Goal: Information Seeking & Learning: Check status

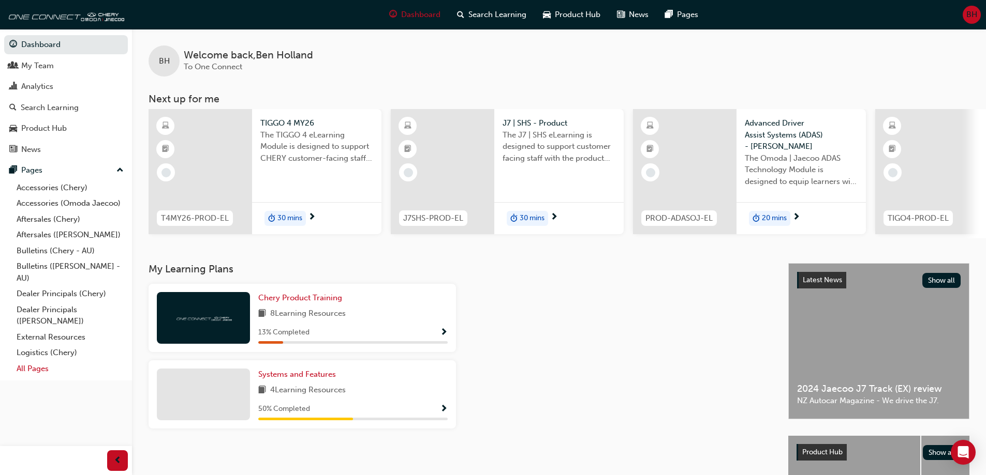
click at [32, 367] on link "All Pages" at bounding box center [69, 369] width 115 height 16
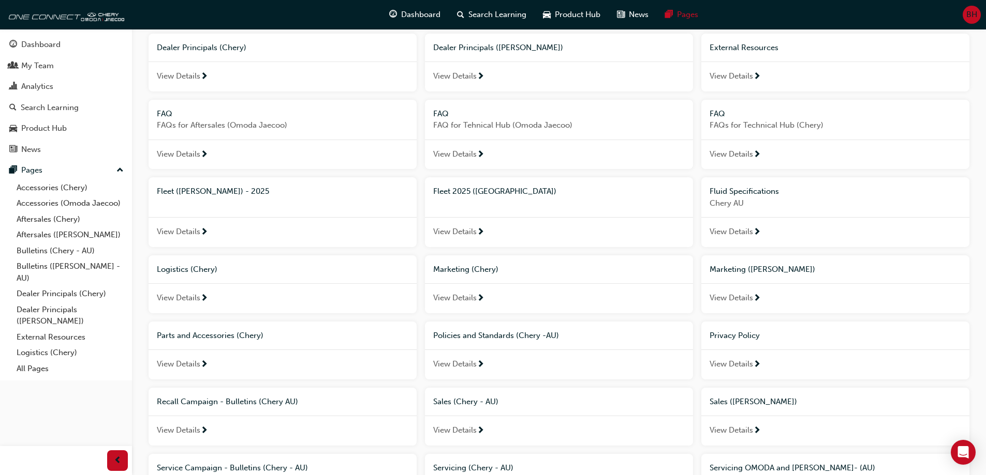
scroll to position [450, 0]
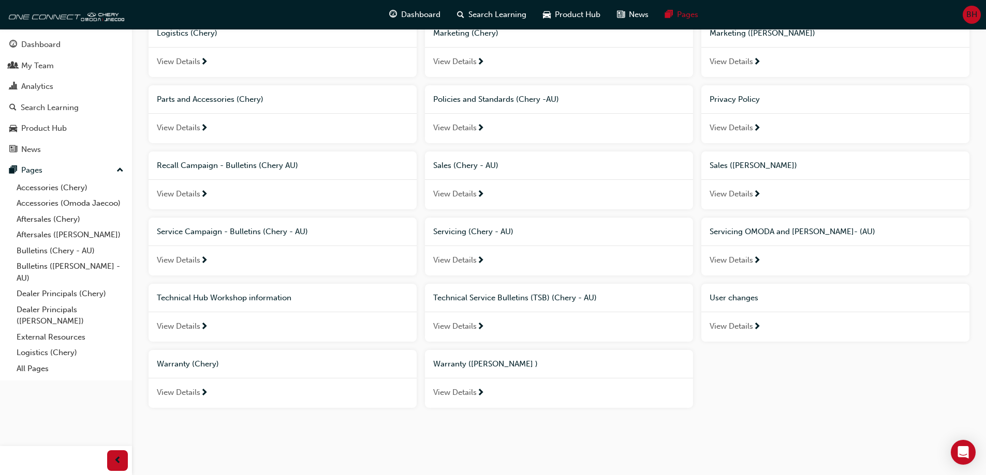
click at [725, 321] on span "View Details" at bounding box center [730, 327] width 43 height 12
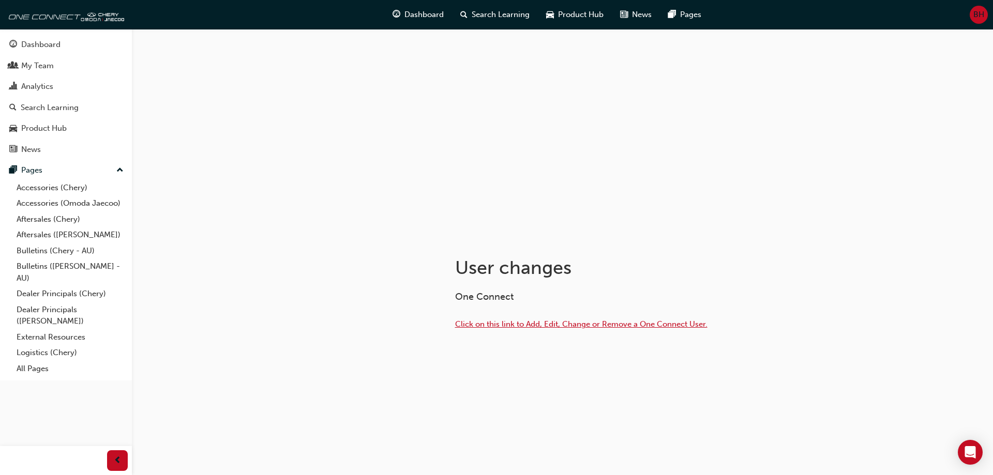
click at [496, 327] on span "Click on this link to Add, Edit, Change or Remove a One Connect User." at bounding box center [581, 324] width 252 height 9
click at [578, 322] on span "Click on this link to Add, Edit, Change or Remove a One Connect User." at bounding box center [581, 324] width 252 height 9
click at [50, 67] on div "My Team" at bounding box center [37, 66] width 33 height 12
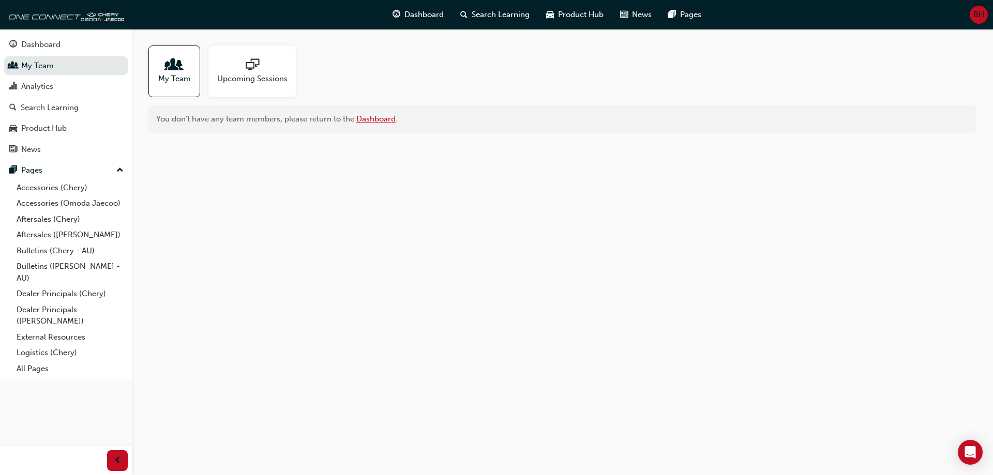
click at [373, 118] on link "Dashboard" at bounding box center [375, 118] width 39 height 9
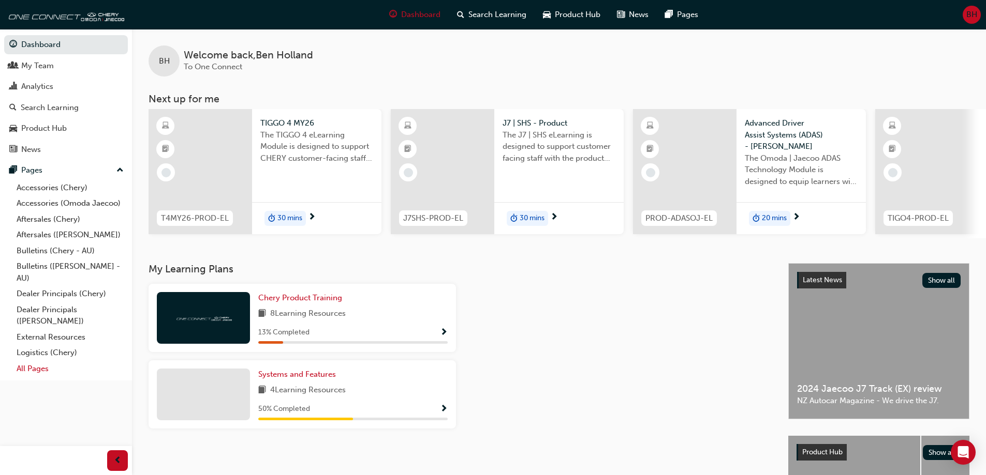
click at [33, 371] on link "All Pages" at bounding box center [69, 369] width 115 height 16
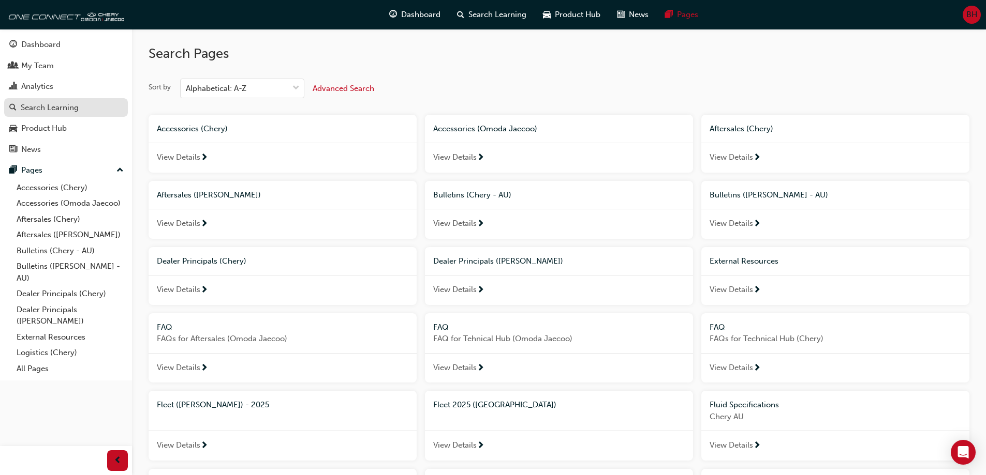
click at [50, 109] on div "Search Learning" at bounding box center [50, 108] width 58 height 12
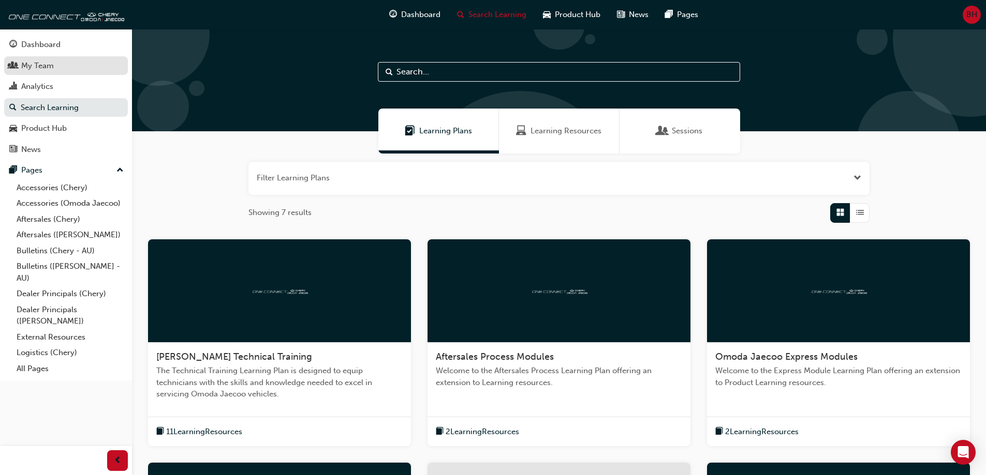
click at [48, 69] on div "My Team" at bounding box center [37, 66] width 33 height 12
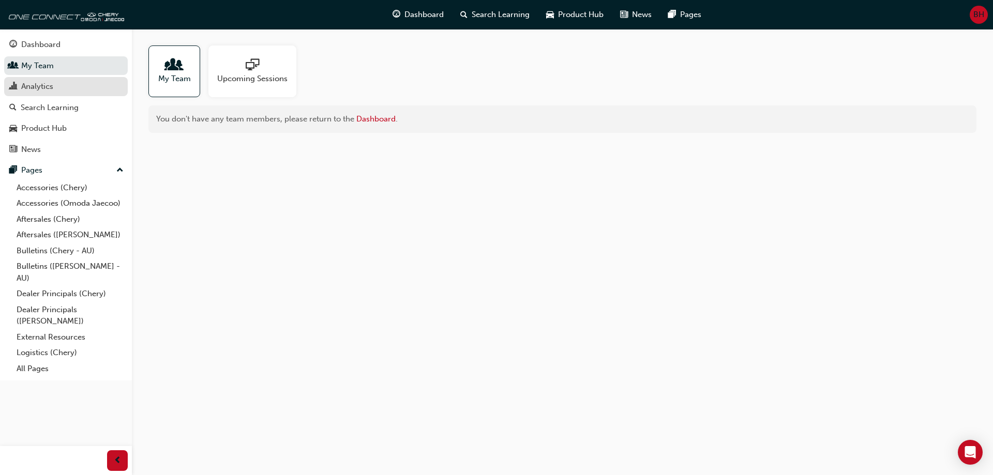
click at [31, 91] on div "Analytics" at bounding box center [37, 87] width 32 height 12
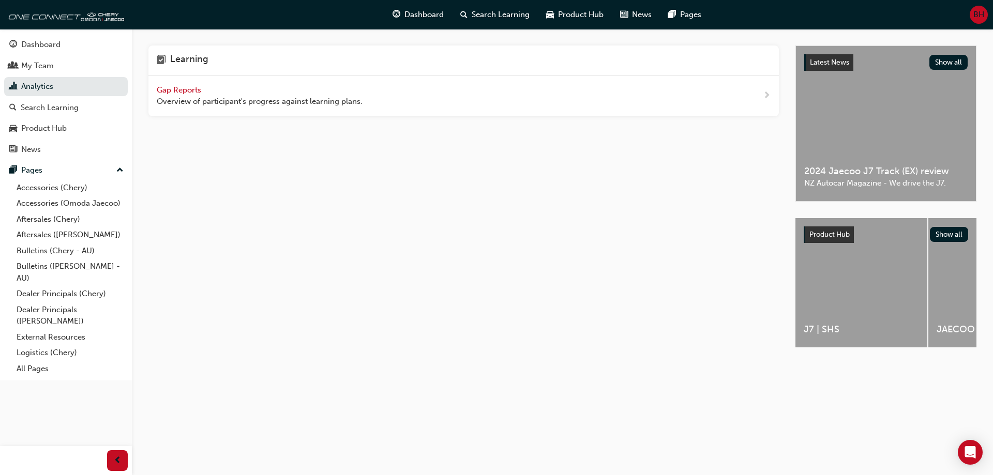
click at [184, 90] on span "Gap Reports" at bounding box center [180, 89] width 47 height 9
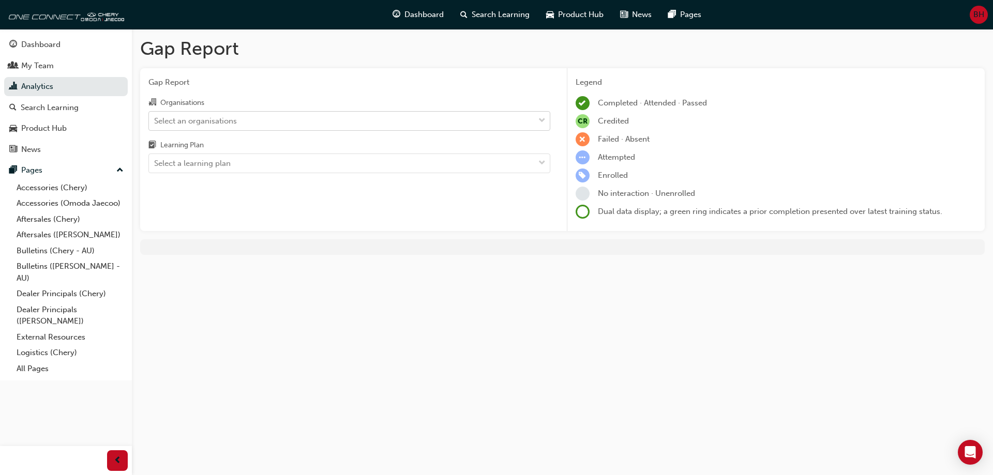
click at [213, 121] on div "Select an organisations" at bounding box center [195, 121] width 83 height 12
click at [155, 121] on input "Organisations Select an organisations" at bounding box center [154, 120] width 1 height 9
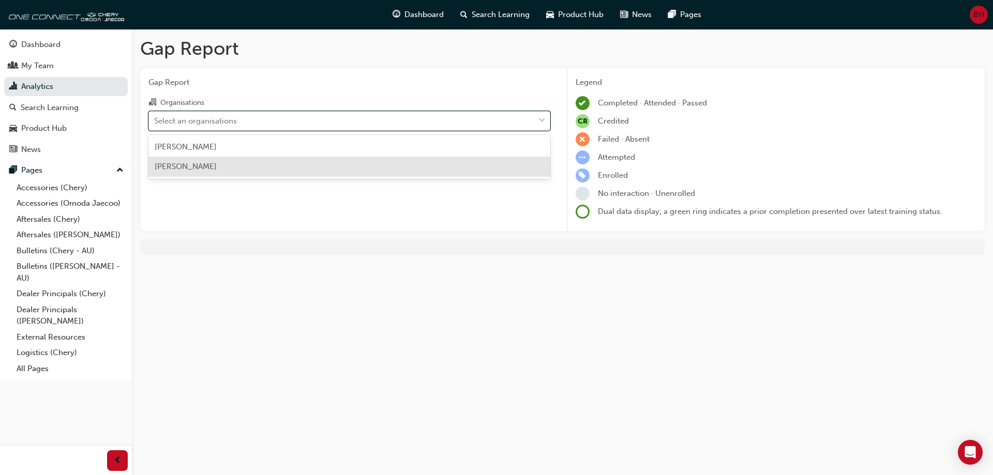
click at [201, 169] on span "[PERSON_NAME]" at bounding box center [186, 166] width 62 height 9
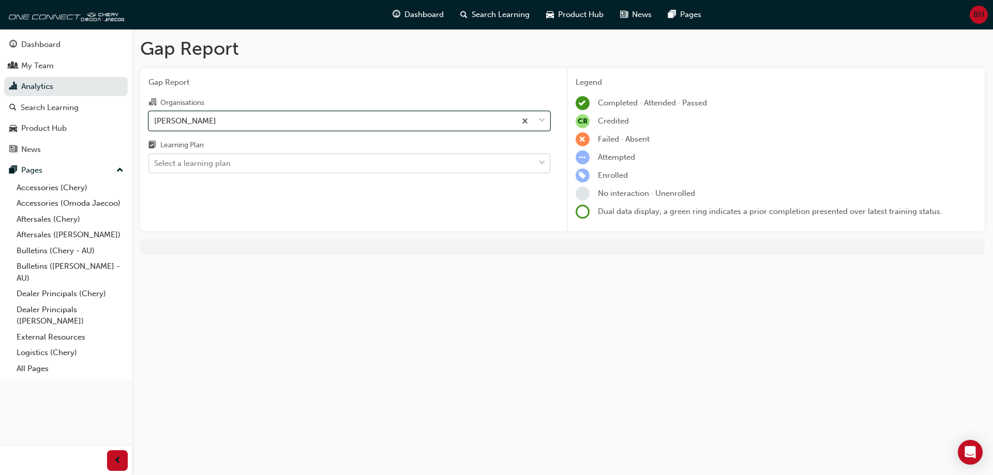
click at [204, 159] on div "Select a learning plan" at bounding box center [192, 164] width 77 height 12
click at [155, 159] on input "Learning Plan Select a learning plan" at bounding box center [154, 163] width 1 height 9
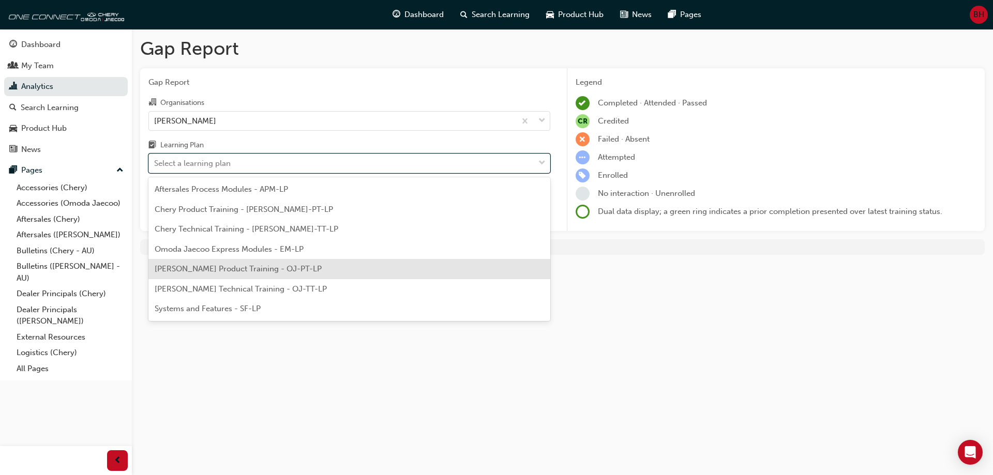
click at [200, 267] on span "[PERSON_NAME] Product Training - OJ-PT-LP" at bounding box center [238, 268] width 167 height 9
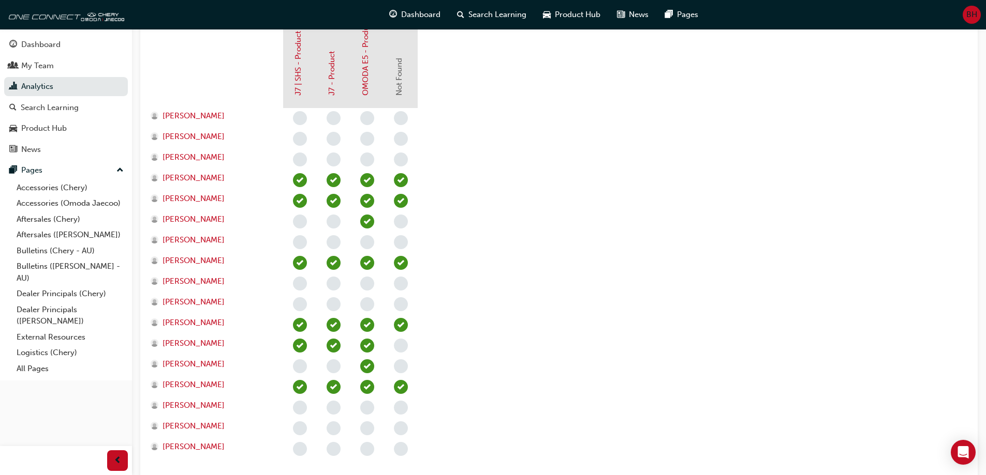
scroll to position [310, 0]
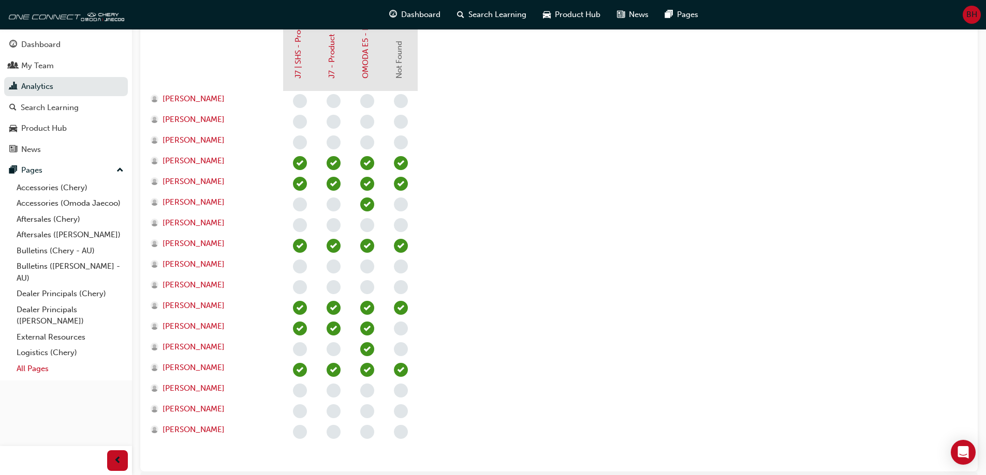
click at [33, 369] on link "All Pages" at bounding box center [69, 369] width 115 height 16
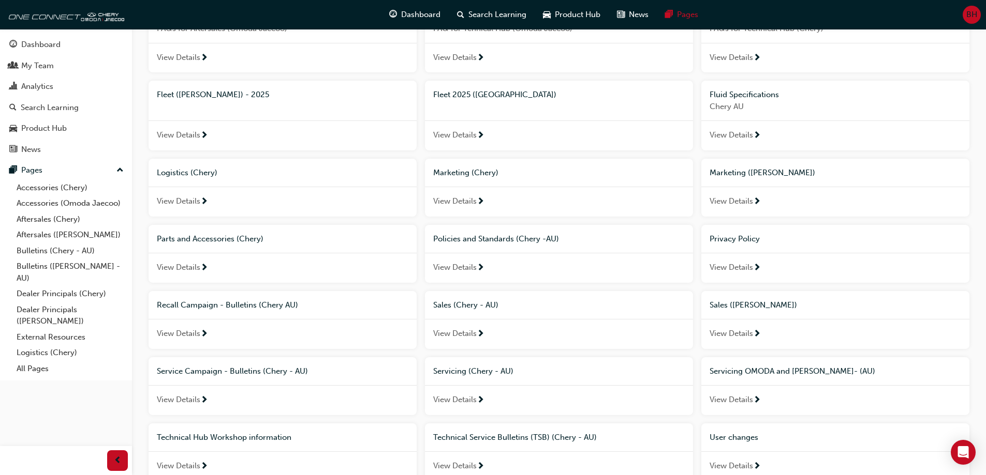
scroll to position [450, 0]
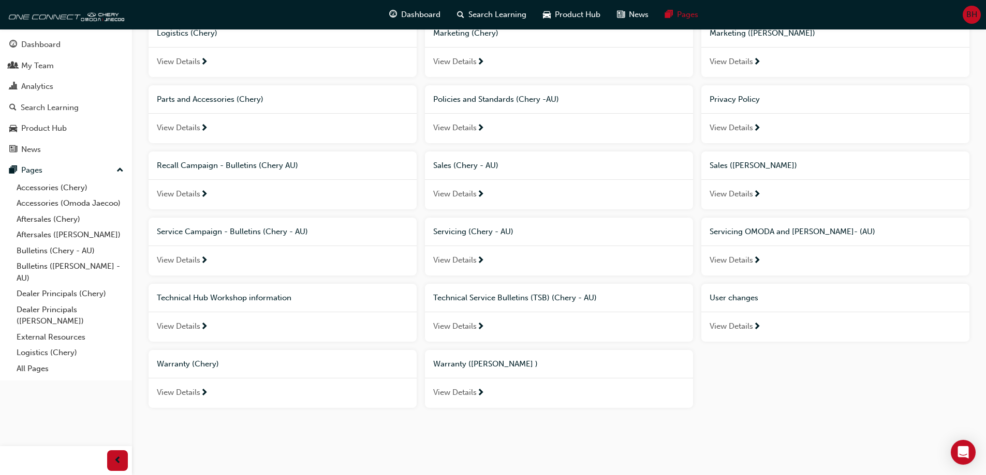
click at [746, 302] on span "User changes" at bounding box center [733, 297] width 49 height 9
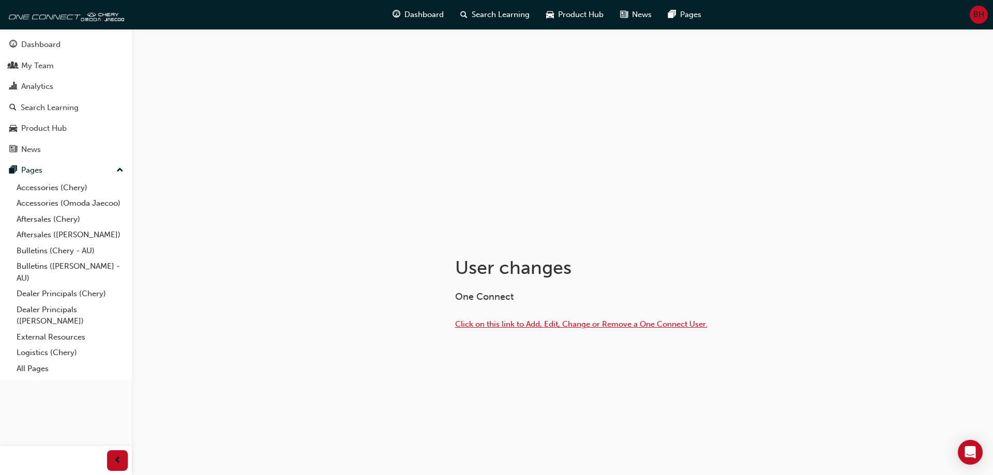
click at [511, 325] on span "Click on this link to Add, Edit, Change or Remove a One Connect User." at bounding box center [581, 324] width 252 height 9
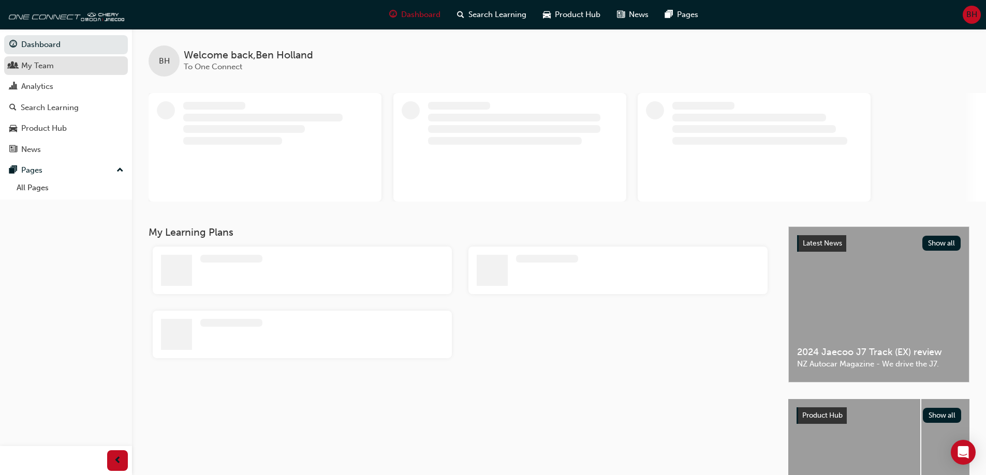
click at [43, 67] on div "My Team" at bounding box center [37, 66] width 33 height 12
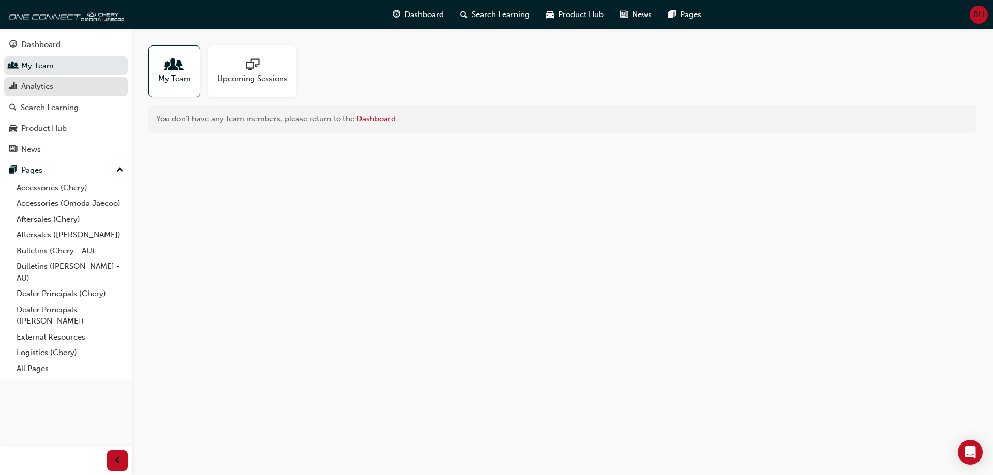
click at [27, 86] on div "Analytics" at bounding box center [37, 87] width 32 height 12
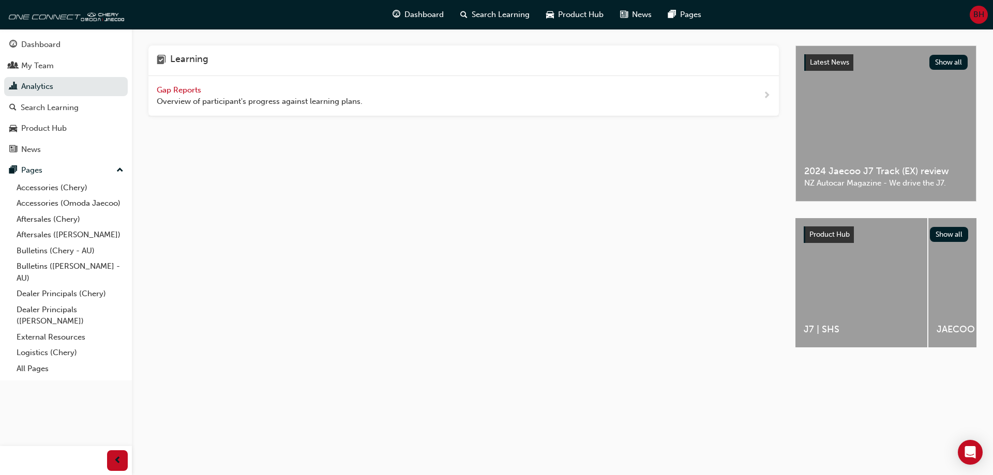
click at [177, 90] on span "Gap Reports" at bounding box center [180, 89] width 47 height 9
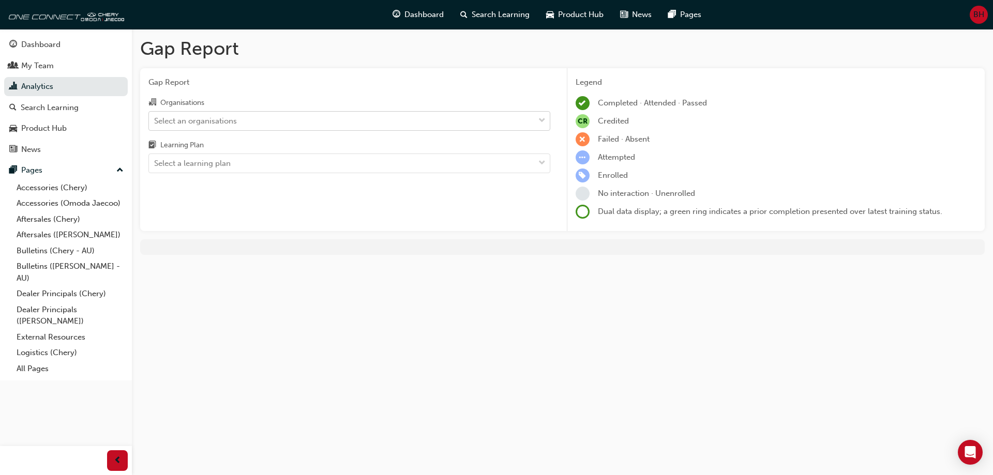
click at [225, 127] on div "Select an organisations" at bounding box center [341, 121] width 385 height 18
click at [155, 125] on input "Organisations Select an organisations" at bounding box center [154, 120] width 1 height 9
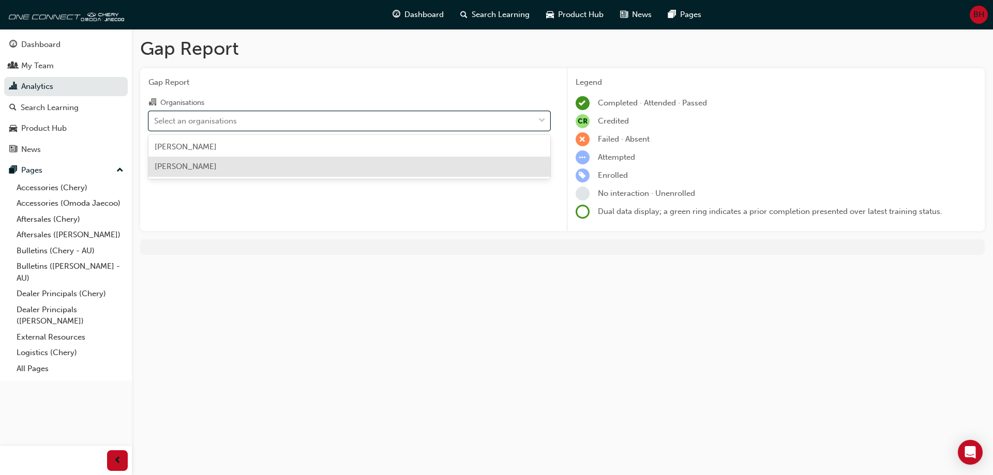
click at [185, 167] on span "[PERSON_NAME]" at bounding box center [186, 166] width 62 height 9
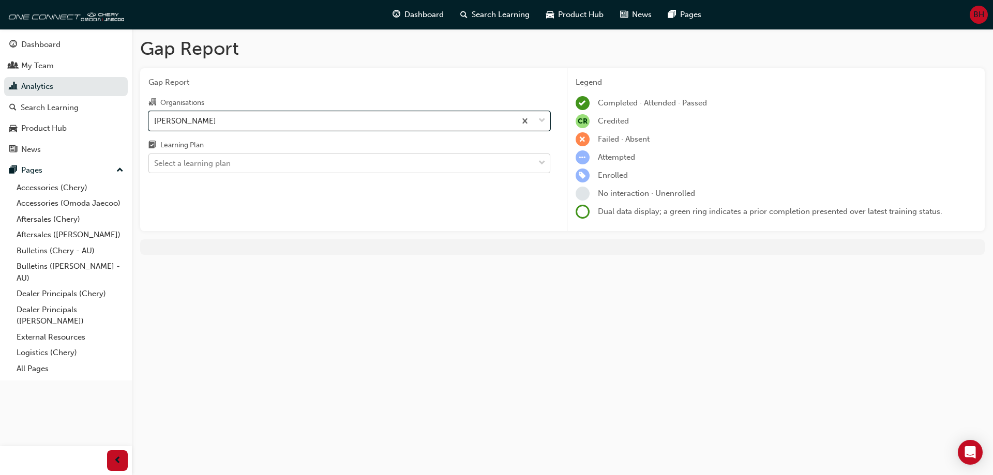
click at [215, 159] on div "Select a learning plan" at bounding box center [192, 164] width 77 height 12
click at [155, 159] on input "Learning Plan Select a learning plan" at bounding box center [154, 163] width 1 height 9
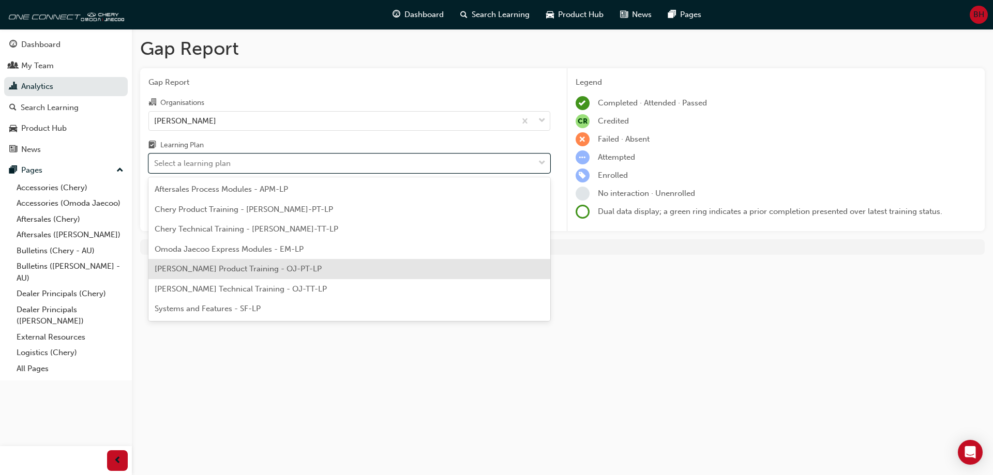
click at [241, 268] on span "[PERSON_NAME] Product Training - OJ-PT-LP" at bounding box center [238, 268] width 167 height 9
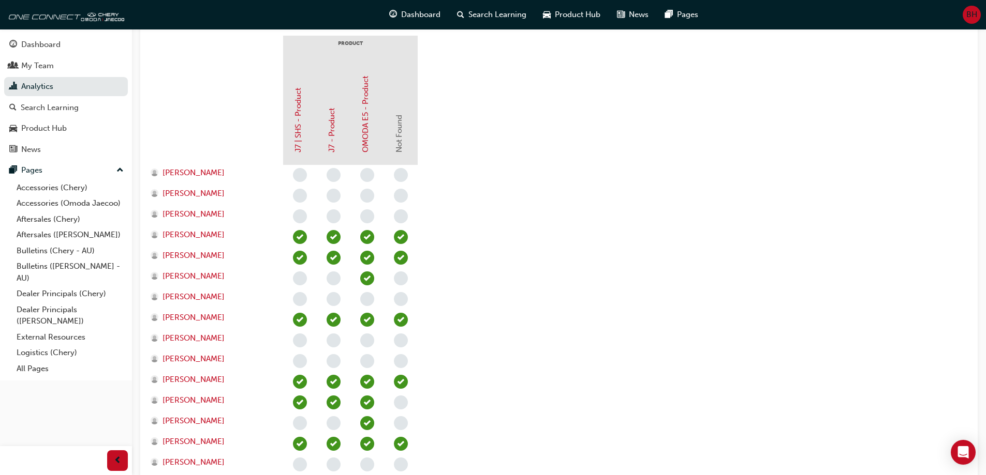
scroll to position [362, 0]
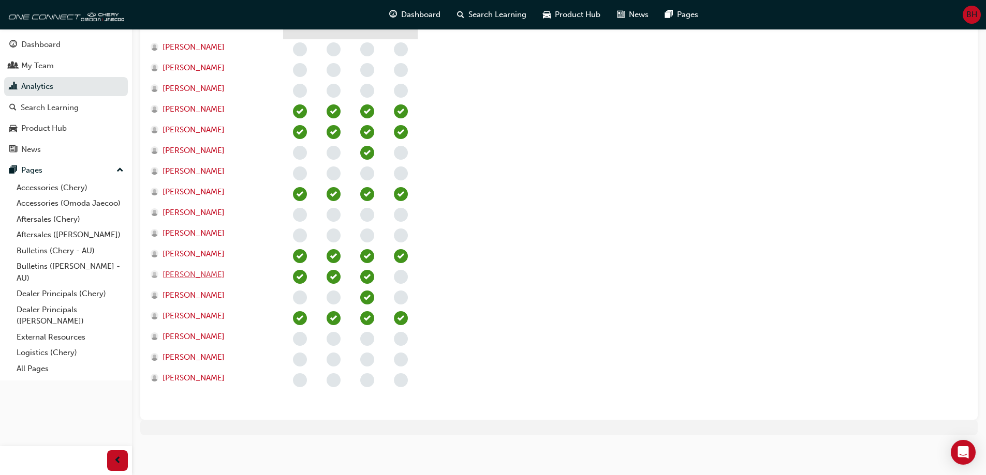
click at [194, 276] on span "[PERSON_NAME]" at bounding box center [193, 275] width 62 height 12
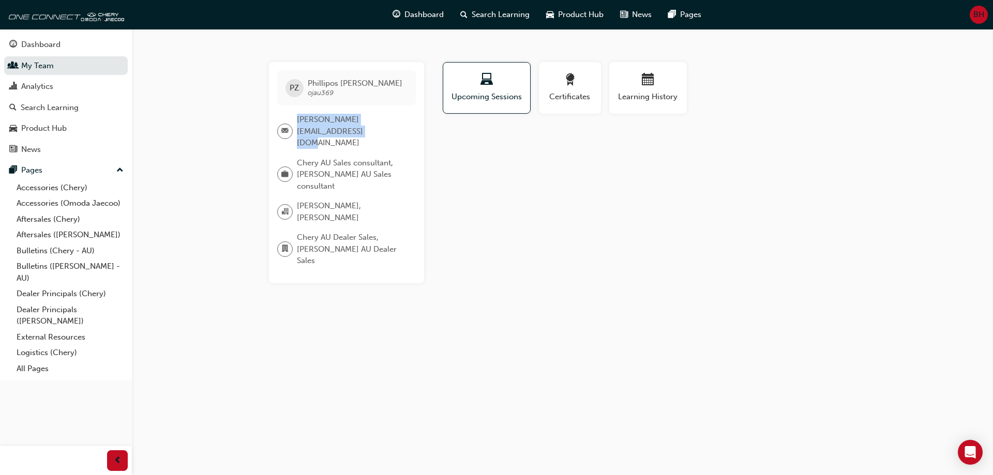
drag, startPoint x: 318, startPoint y: 132, endPoint x: 299, endPoint y: 121, distance: 21.8
click at [299, 121] on span "[PERSON_NAME][EMAIL_ADDRESS][DOMAIN_NAME]" at bounding box center [352, 131] width 111 height 35
copy span "[PERSON_NAME][EMAIL_ADDRESS][DOMAIN_NAME]"
click at [573, 92] on span "Certificates" at bounding box center [570, 97] width 47 height 12
click at [632, 100] on span "Learning History" at bounding box center [648, 97] width 62 height 12
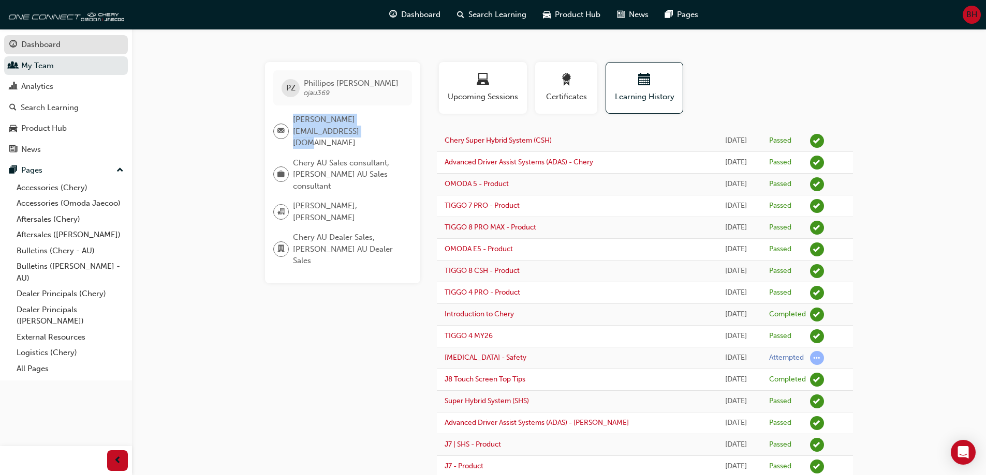
click at [37, 49] on div "Dashboard" at bounding box center [40, 45] width 39 height 12
